Goal: Information Seeking & Learning: Find specific fact

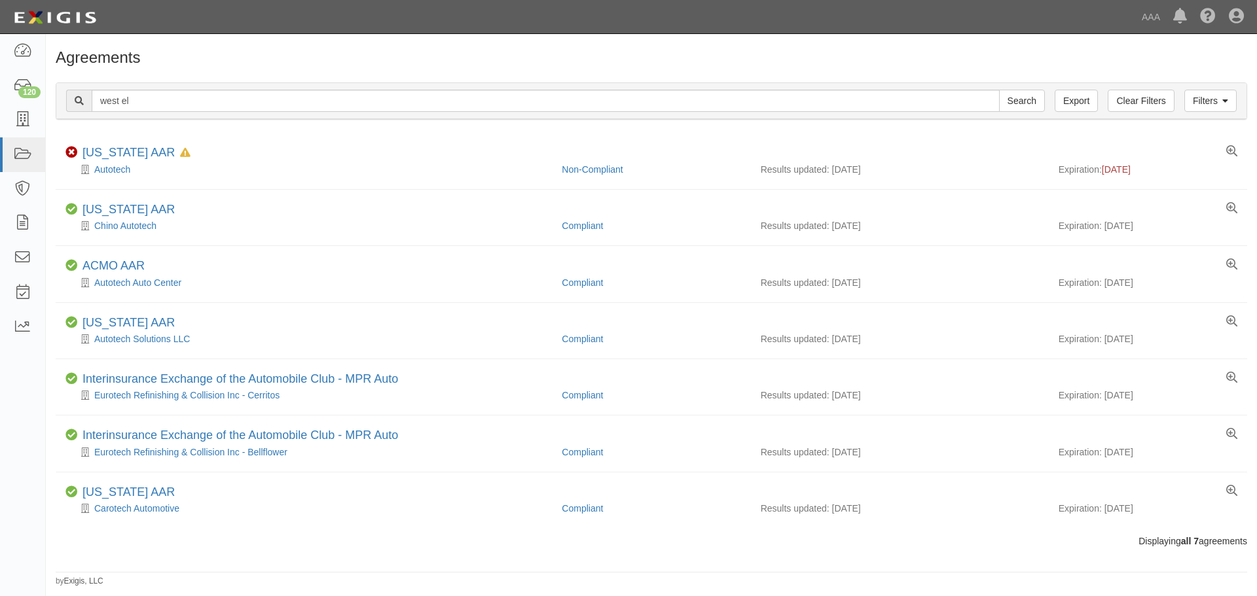
type input "west el"
click at [999, 90] on input "Search" at bounding box center [1022, 101] width 46 height 22
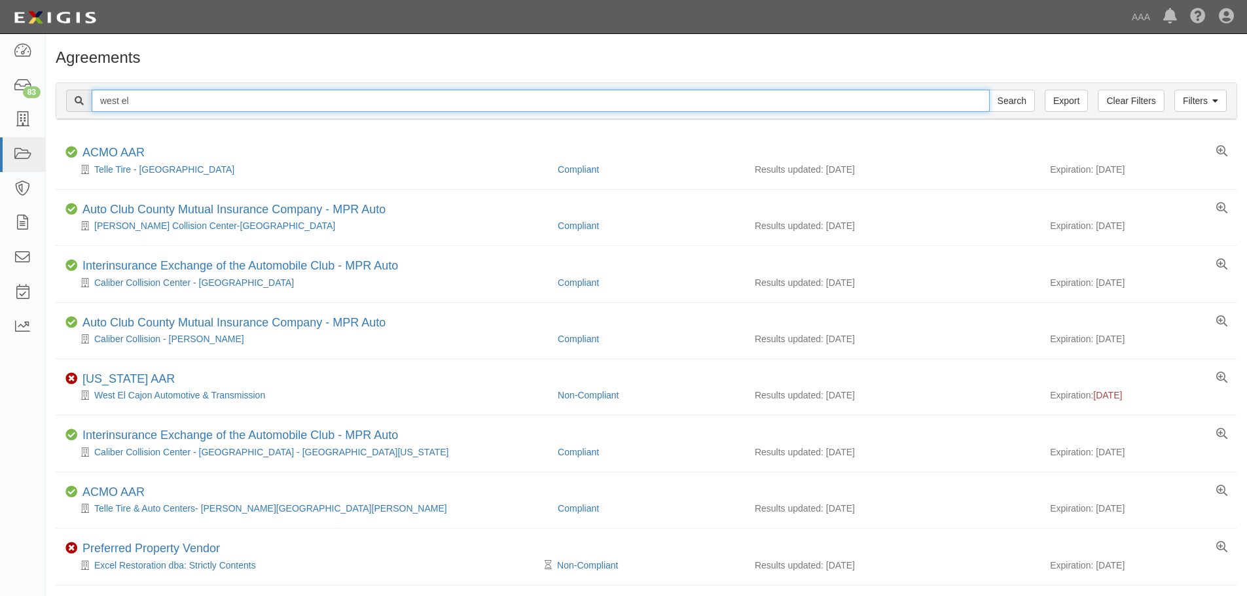
click at [208, 105] on input "west el" at bounding box center [541, 101] width 898 height 22
type input "west el cajon"
click at [989, 90] on input "Search" at bounding box center [1012, 101] width 46 height 22
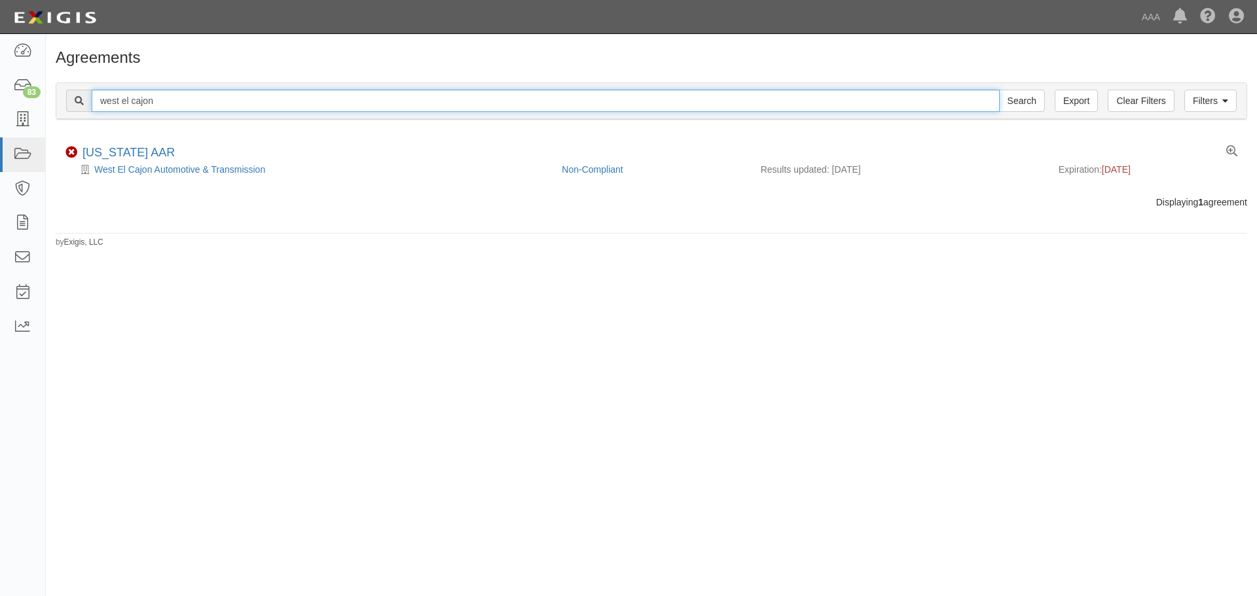
drag, startPoint x: 164, startPoint y: 101, endPoint x: 127, endPoint y: 101, distance: 37.3
click at [127, 101] on input "west el cajon" at bounding box center [546, 101] width 908 height 22
type input "west esc"
click at [999, 90] on input "Search" at bounding box center [1022, 101] width 46 height 22
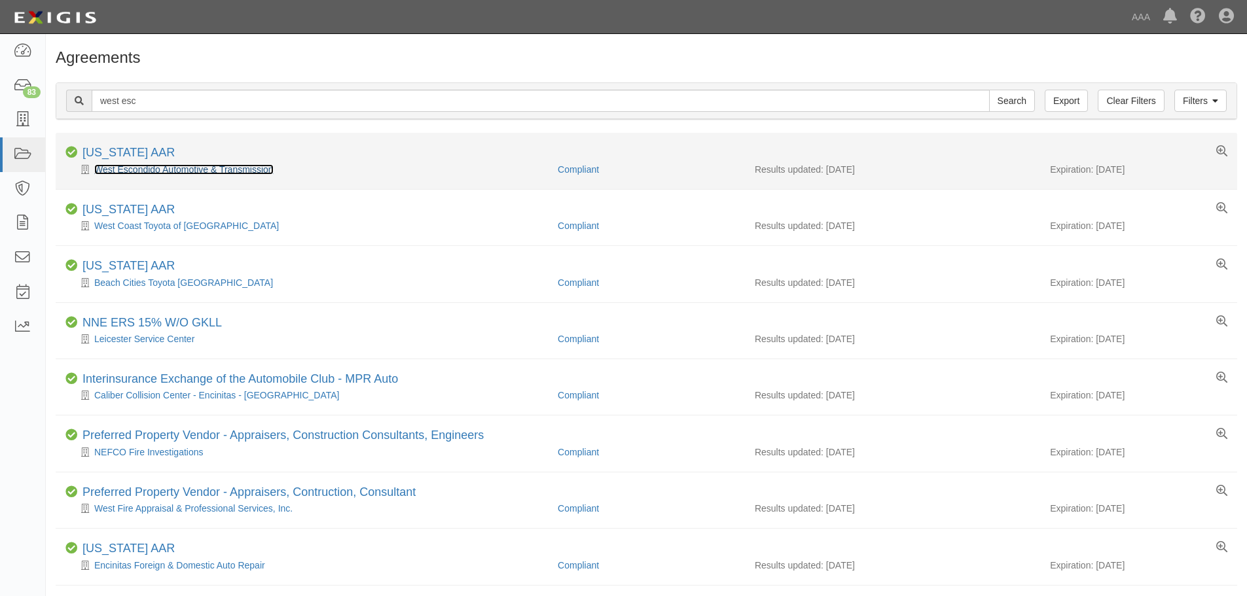
click at [174, 168] on link "West Escondido Automotive & Transmission" at bounding box center [183, 169] width 179 height 10
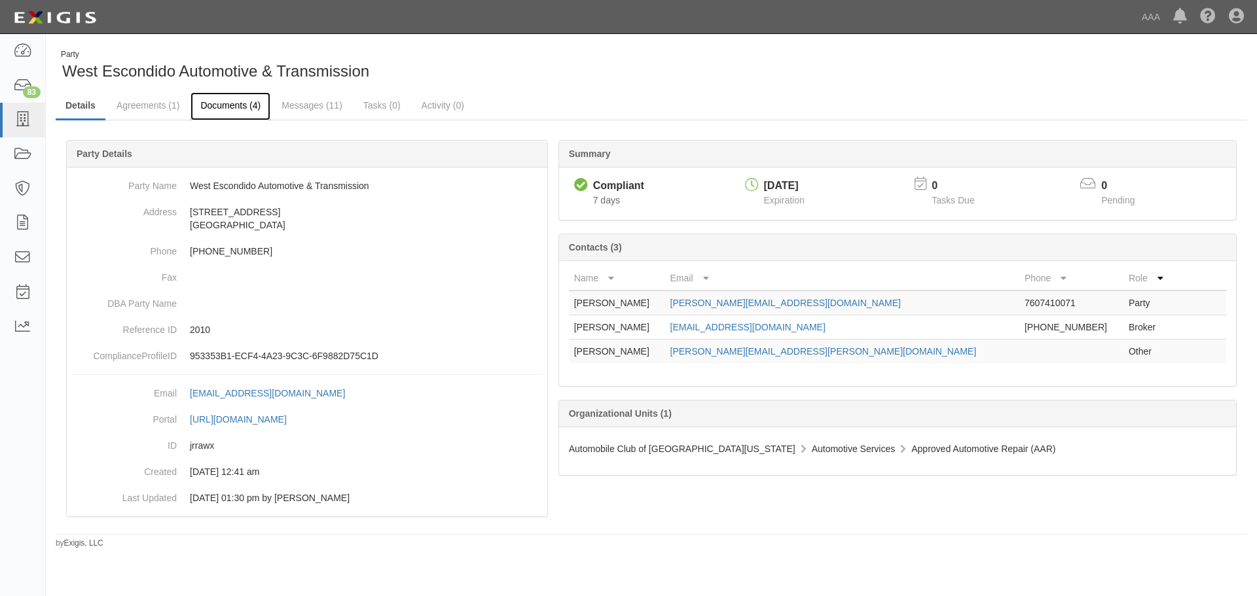
click at [228, 109] on link "Documents (4)" at bounding box center [230, 106] width 80 height 28
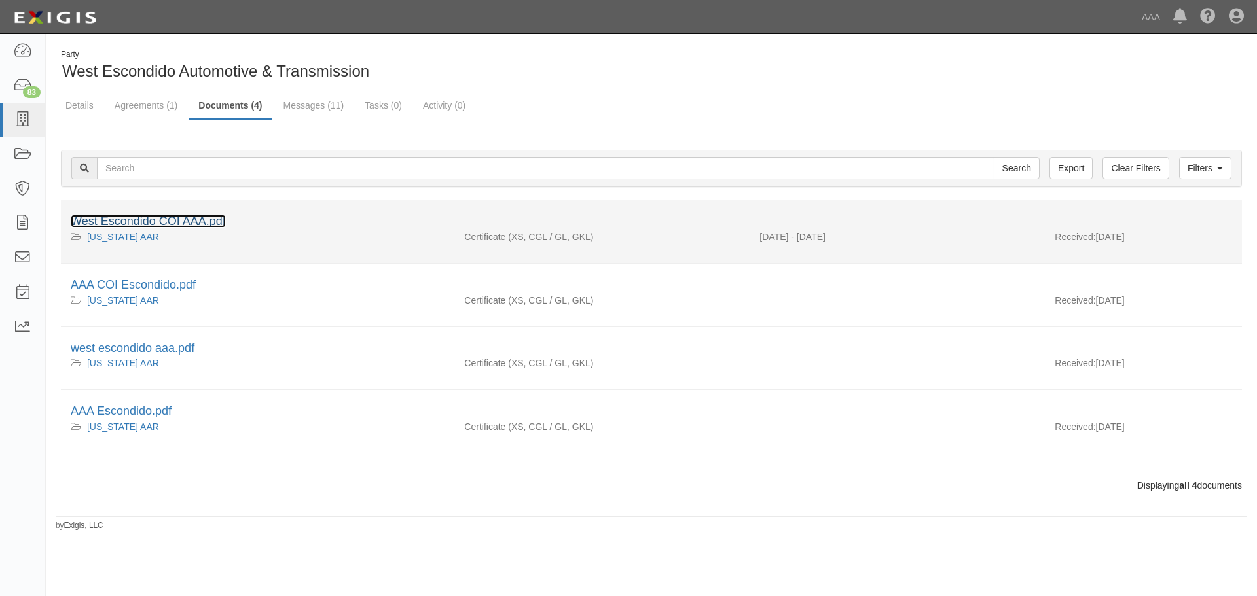
click at [194, 222] on link "West Escondido COI AAA.pdf" at bounding box center [148, 221] width 155 height 13
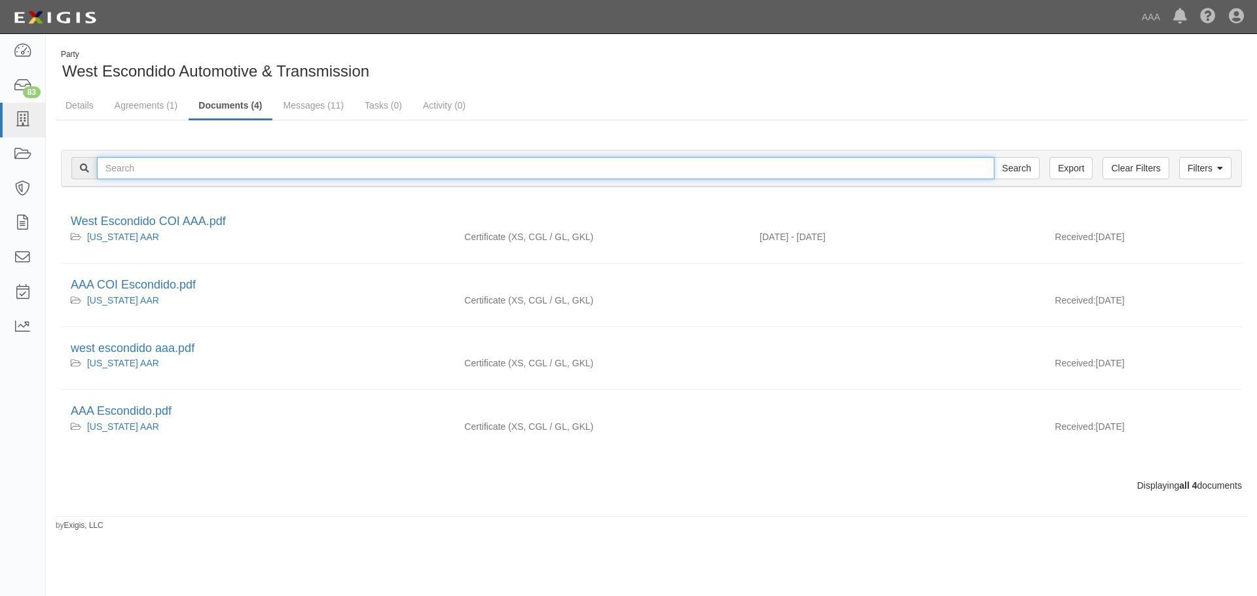
click at [325, 166] on input "text" at bounding box center [545, 168] width 897 height 22
type input "west oceanside"
click at [994, 157] on input "Search" at bounding box center [1017, 168] width 46 height 22
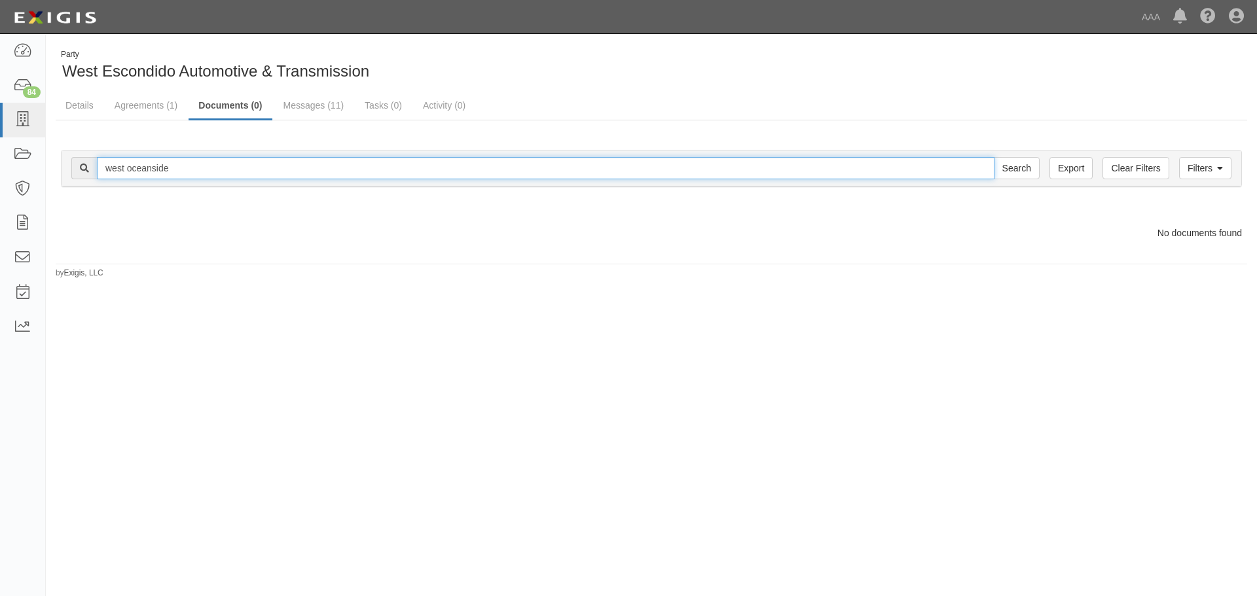
click at [217, 166] on input "west oceanside" at bounding box center [545, 168] width 897 height 22
type input "west miramar"
click at [994, 157] on input "Search" at bounding box center [1017, 168] width 46 height 22
click at [217, 166] on input "west miramar" at bounding box center [545, 168] width 897 height 22
type input "west miramar automotive"
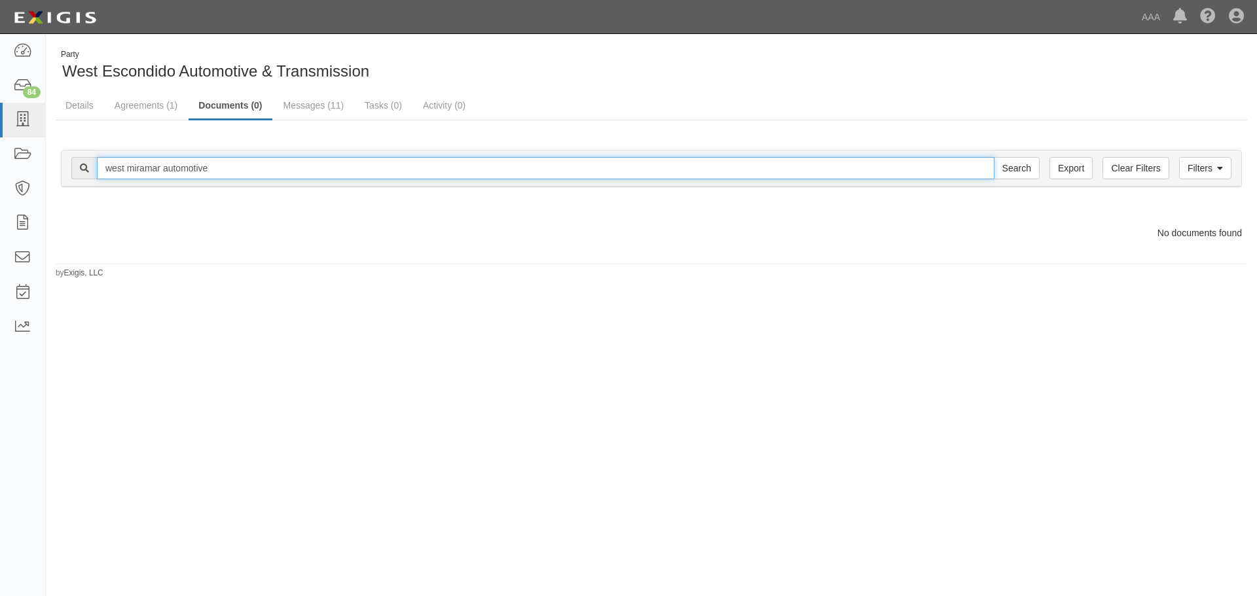
click at [994, 157] on input "Search" at bounding box center [1017, 168] width 46 height 22
drag, startPoint x: 0, startPoint y: 0, endPoint x: 105, endPoint y: 179, distance: 207.7
click at [105, 179] on input "west miramar automotive" at bounding box center [545, 168] width 897 height 22
type input "west oceanside"
click at [994, 157] on input "Search" at bounding box center [1017, 168] width 46 height 22
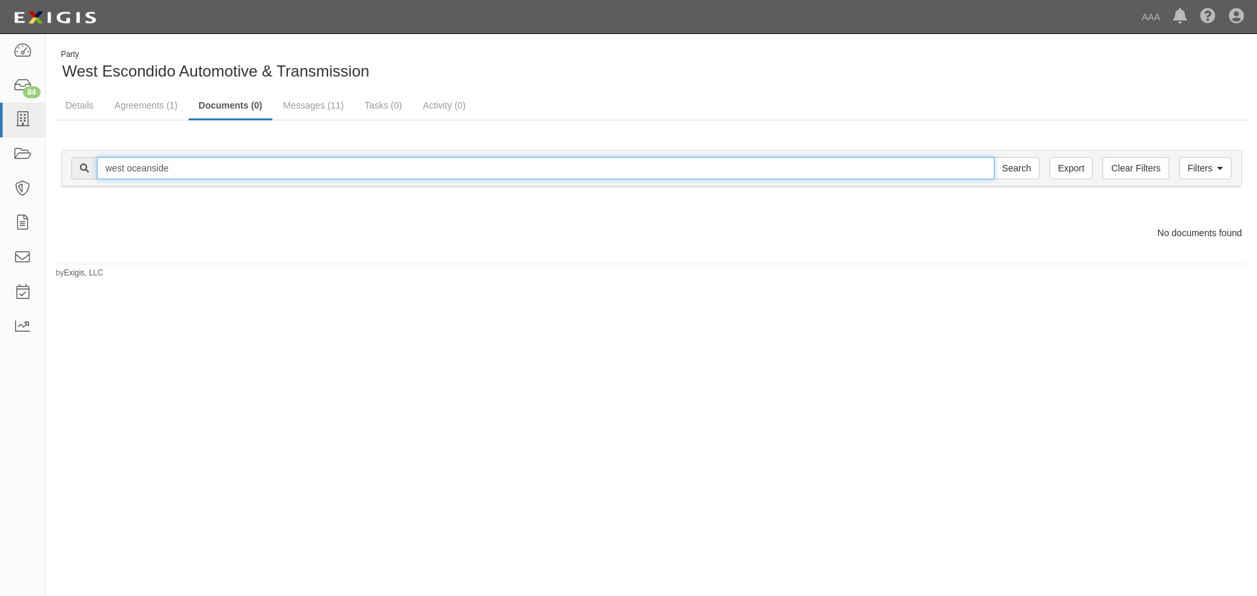
drag, startPoint x: 177, startPoint y: 168, endPoint x: 127, endPoint y: 170, distance: 49.8
click at [127, 170] on input "west oceanside" at bounding box center [545, 168] width 897 height 22
type input "west escondido"
click at [994, 157] on input "Search" at bounding box center [1017, 168] width 46 height 22
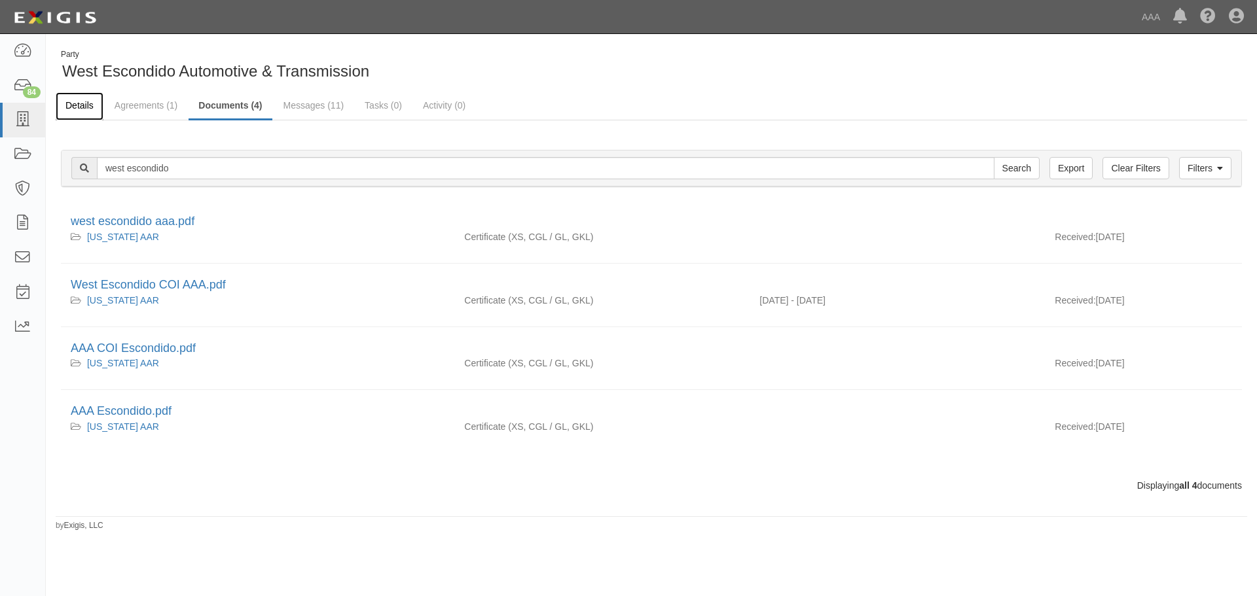
click at [84, 103] on link "Details" at bounding box center [80, 106] width 48 height 28
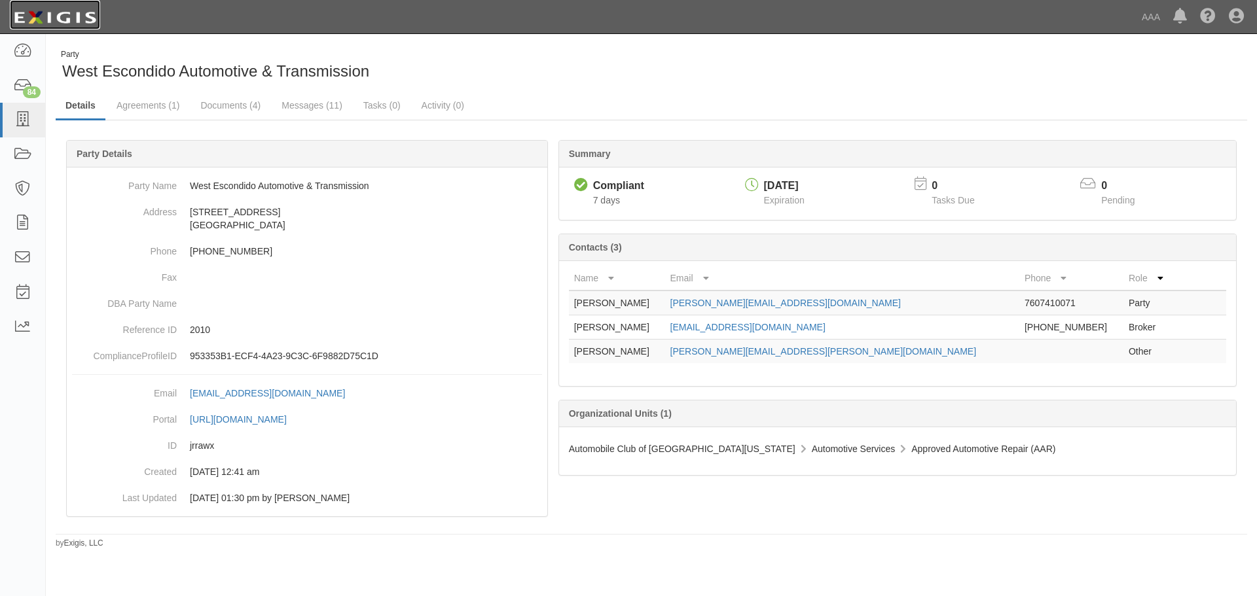
click at [73, 18] on img at bounding box center [55, 18] width 90 height 24
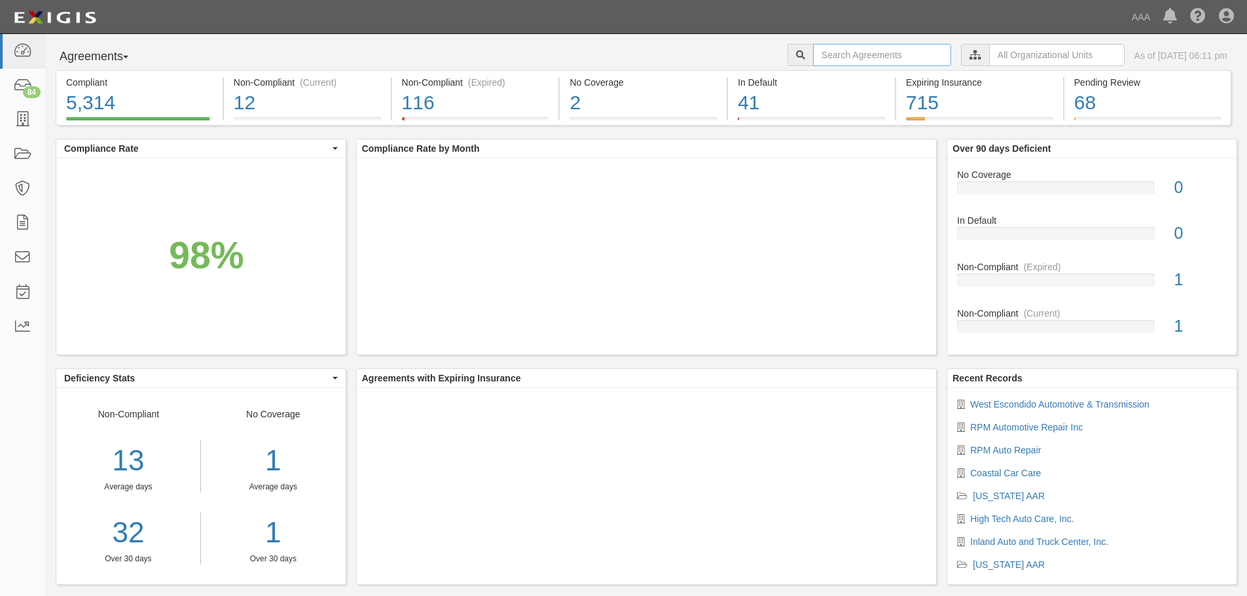
click at [860, 60] on input "text" at bounding box center [882, 55] width 138 height 22
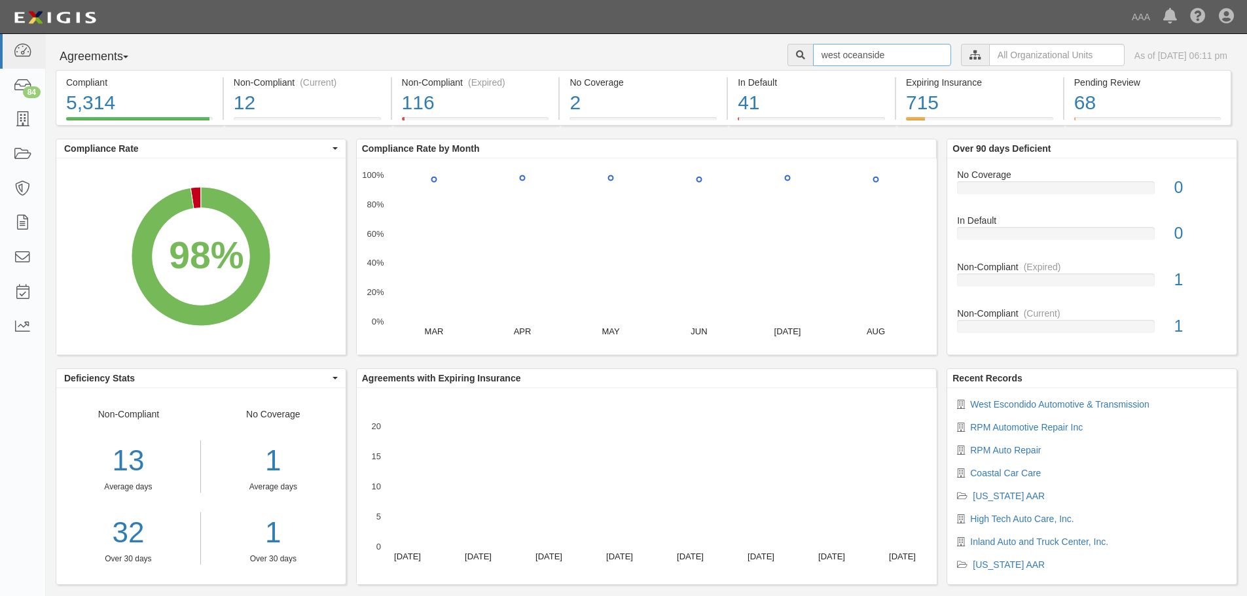
type input "west oceanside"
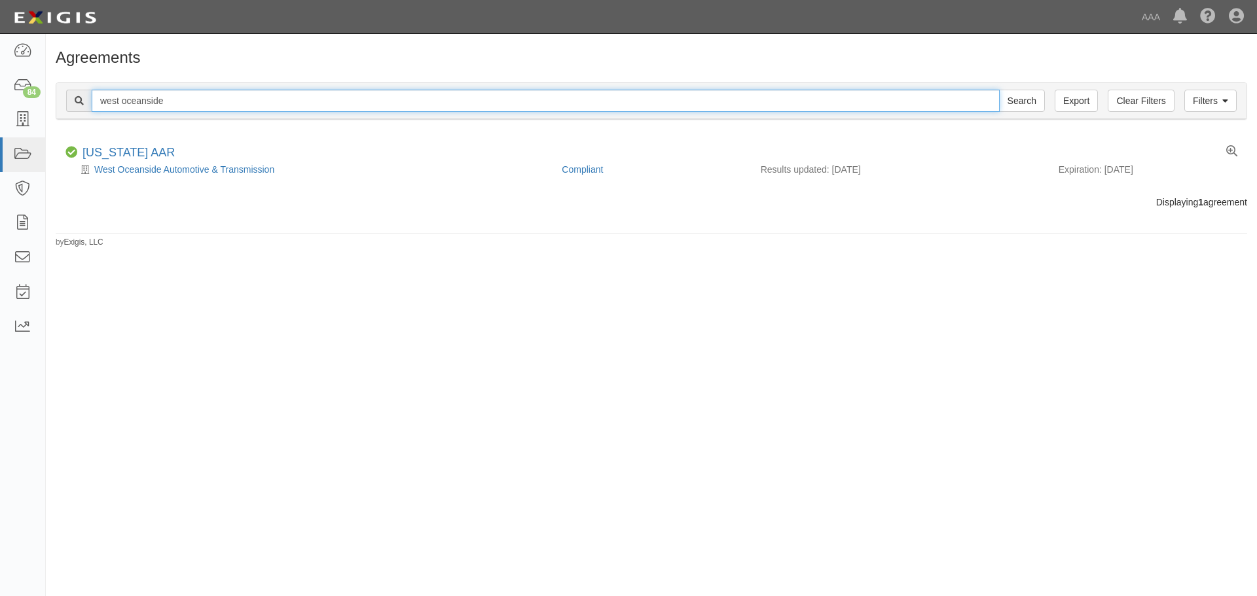
drag, startPoint x: 174, startPoint y: 105, endPoint x: 122, endPoint y: 107, distance: 51.7
click at [122, 107] on input "west oceanside" at bounding box center [546, 101] width 908 height 22
type input "west miramar"
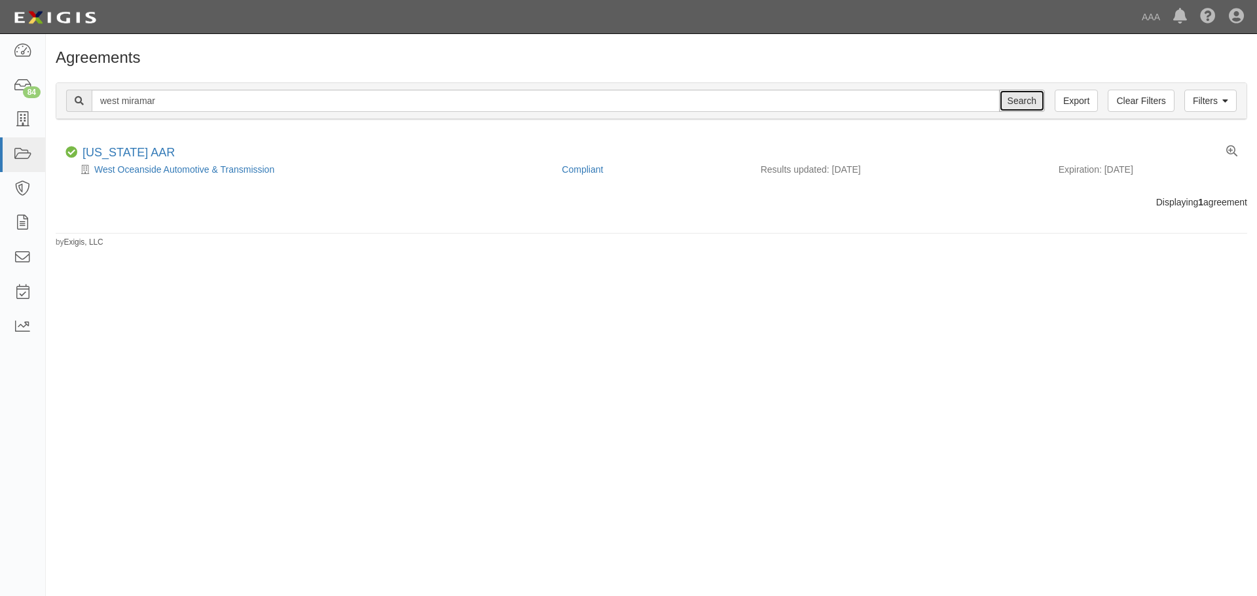
click at [1031, 105] on input "Search" at bounding box center [1022, 101] width 46 height 22
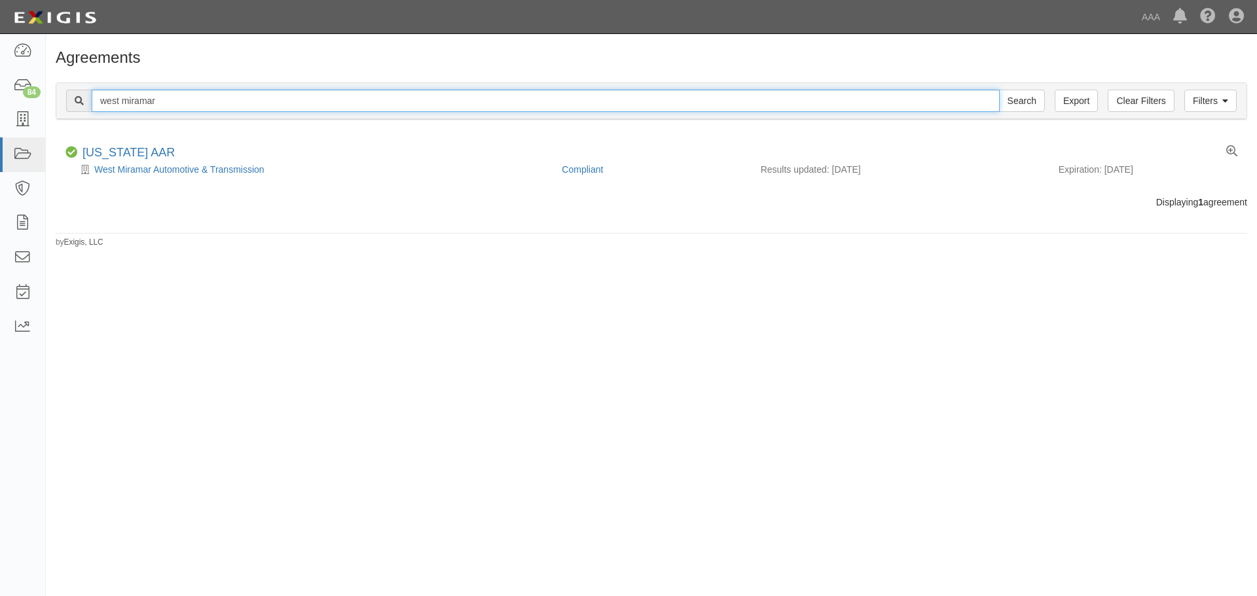
click at [199, 106] on input "west miramar" at bounding box center [546, 101] width 908 height 22
type input "west kearny"
click at [999, 90] on input "Search" at bounding box center [1022, 101] width 46 height 22
click at [216, 103] on input "west kearny" at bounding box center [546, 101] width 908 height 22
type input "west esc"
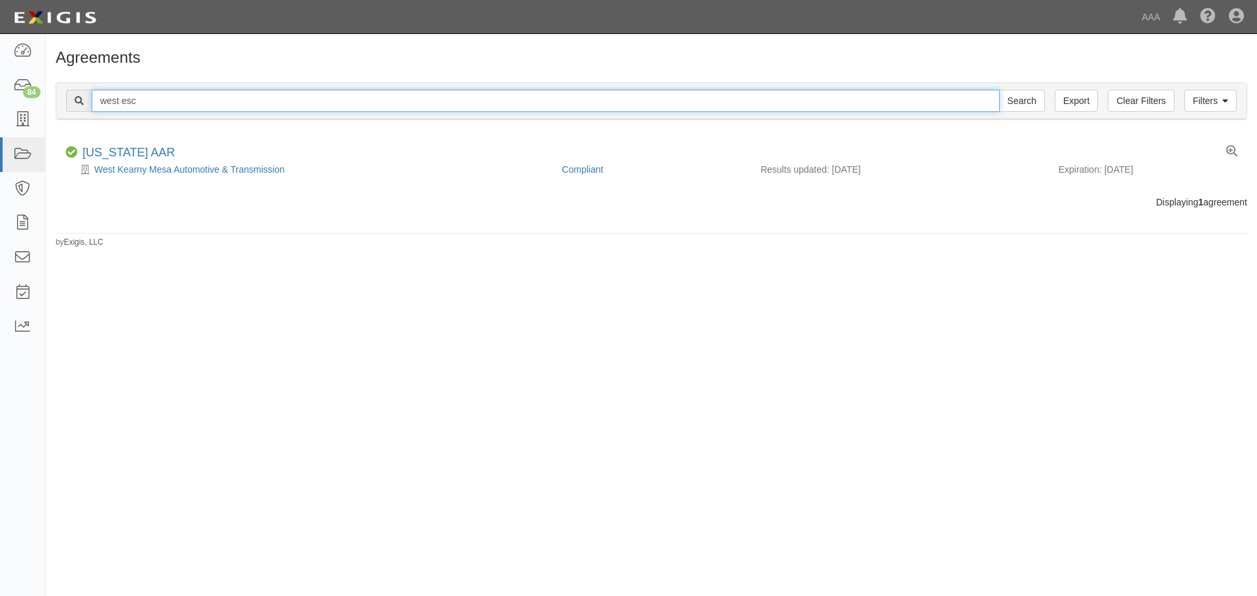
click at [999, 90] on input "Search" at bounding box center [1022, 101] width 46 height 22
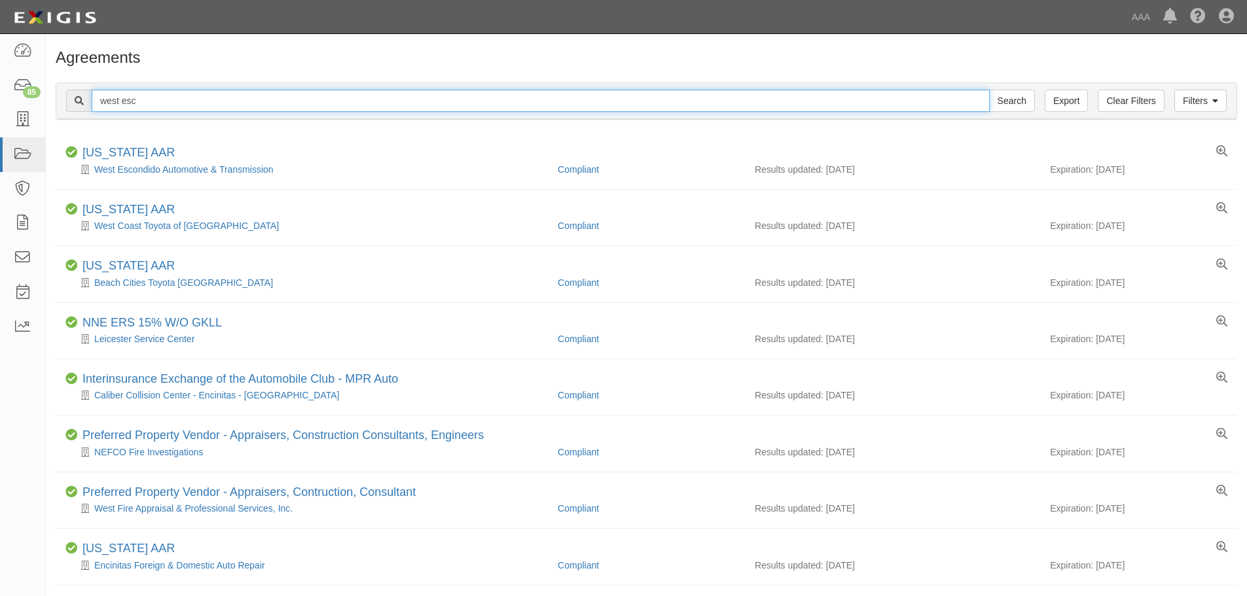
click at [172, 101] on input "west esc" at bounding box center [541, 101] width 898 height 22
type input "west ocean"
click at [989, 90] on input "Search" at bounding box center [1012, 101] width 46 height 22
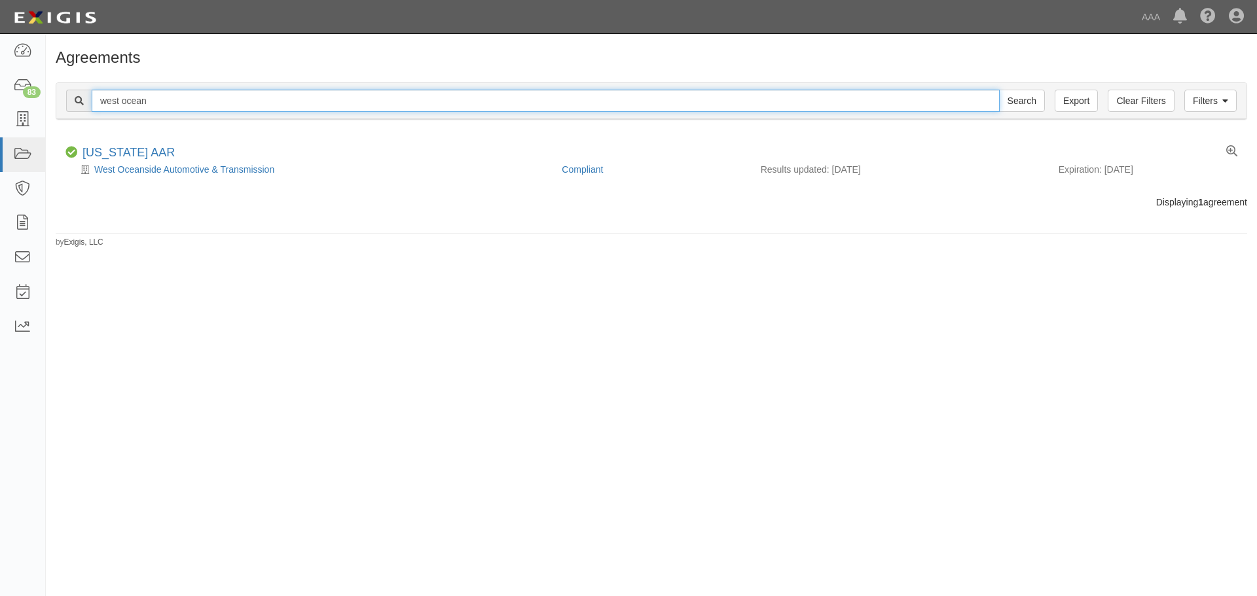
click at [180, 99] on input "west ocean" at bounding box center [546, 101] width 908 height 22
type input "west miramar"
click at [999, 90] on input "Search" at bounding box center [1022, 101] width 46 height 22
click at [173, 101] on input "west miramar" at bounding box center [546, 101] width 908 height 22
type input "west el ca"
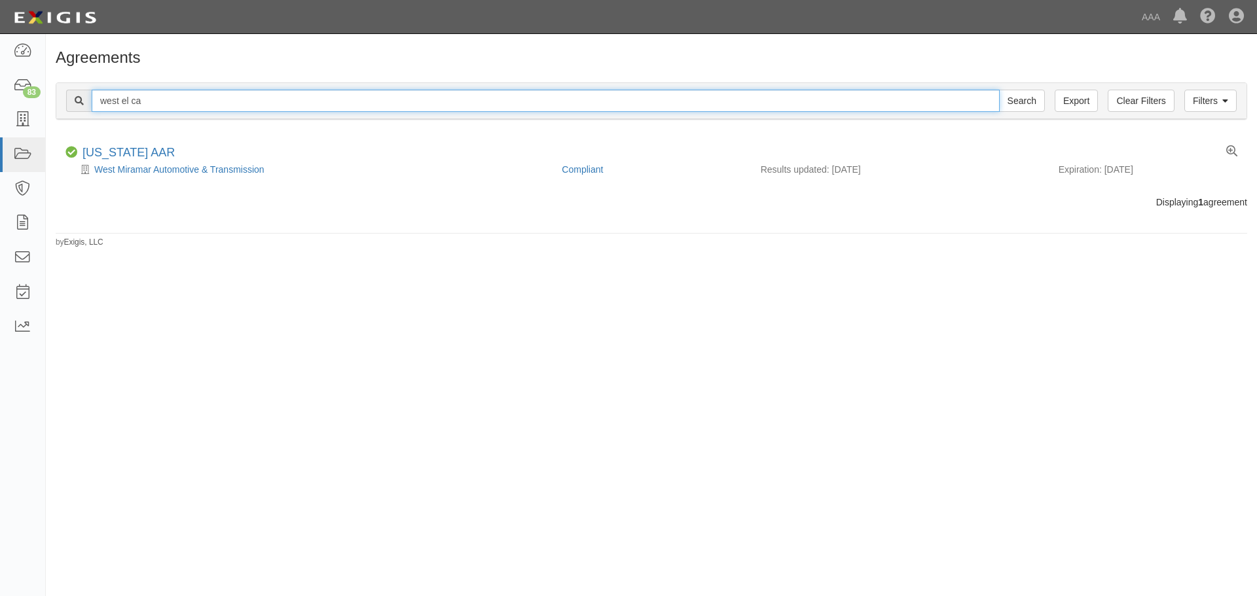
click at [999, 90] on input "Search" at bounding box center [1022, 101] width 46 height 22
